Goal: Task Accomplishment & Management: Complete application form

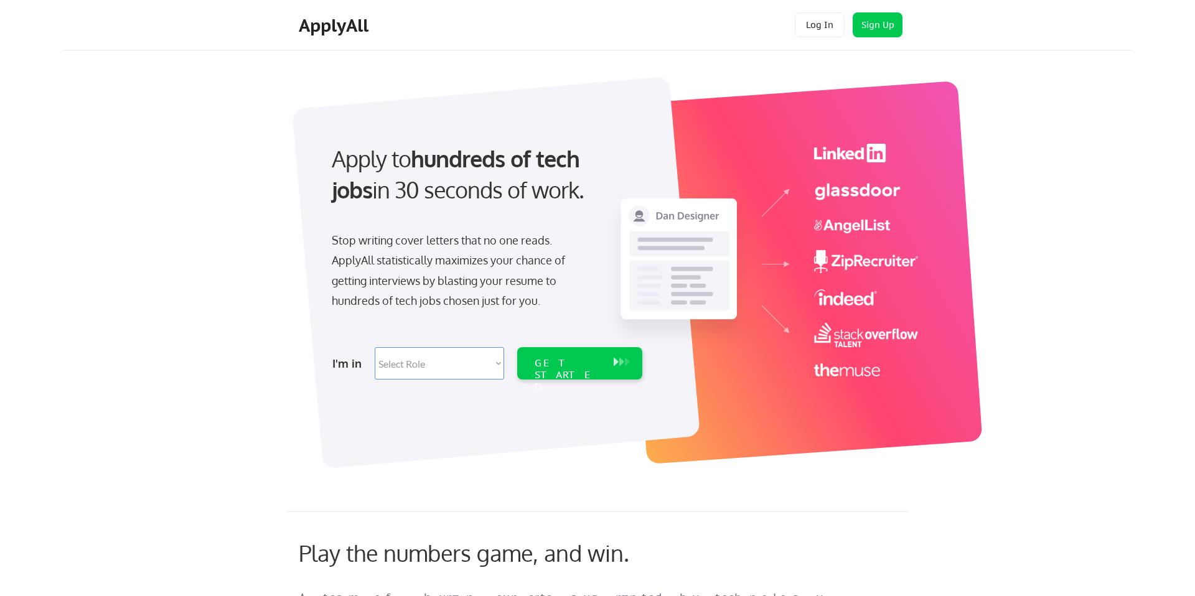
click at [466, 363] on select "Select Role Software Engineering Product Management Customer Success Sales UI/U…" at bounding box center [439, 363] width 129 height 32
select select ""data_science___analytics""
click at [375, 347] on select "Select Role Software Engineering Product Management Customer Success Sales UI/U…" at bounding box center [439, 363] width 129 height 32
select select ""data_science___analytics""
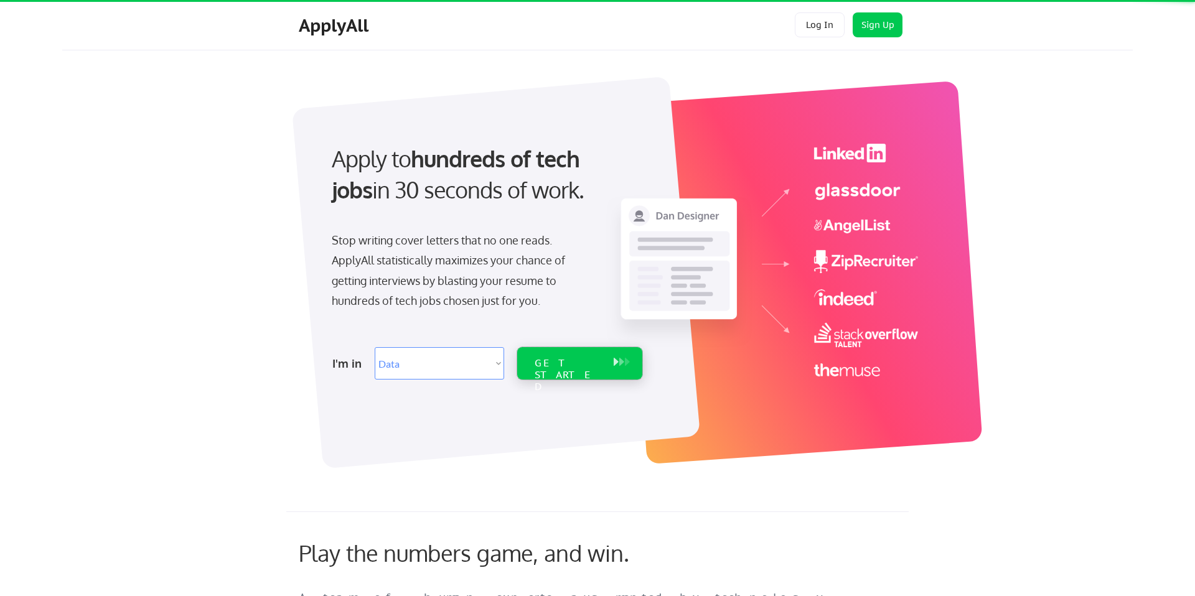
click at [570, 371] on div "GET STARTED" at bounding box center [567, 363] width 79 height 32
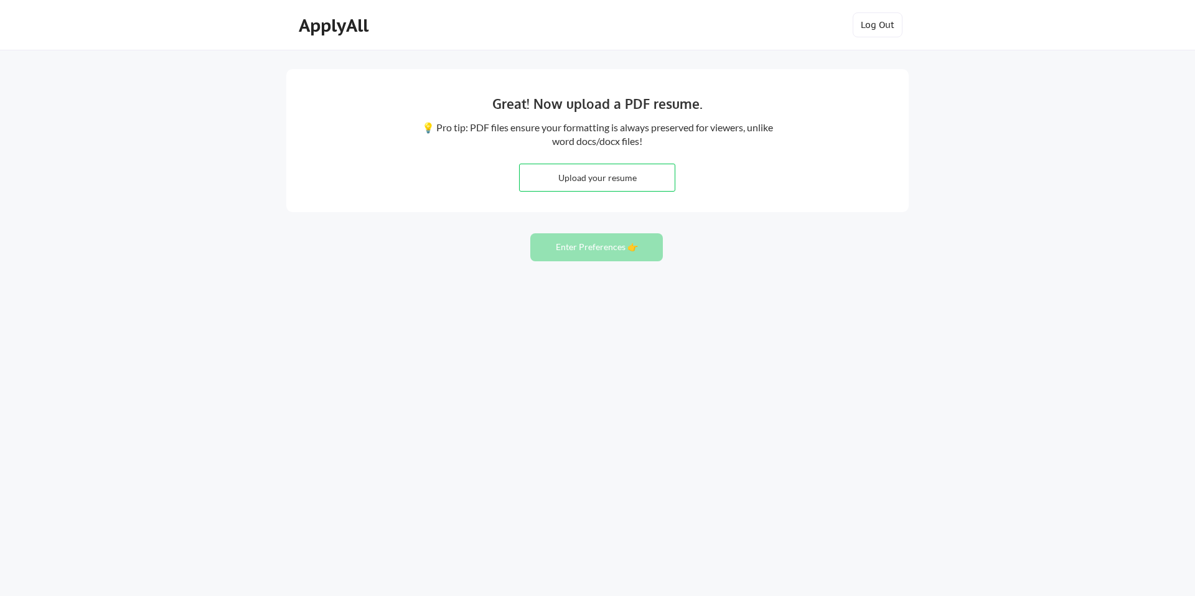
click at [611, 179] on input "file" at bounding box center [597, 177] width 155 height 27
click at [340, 17] on div "ApplyAll" at bounding box center [335, 25] width 73 height 21
